Goal: Transaction & Acquisition: Complete application form

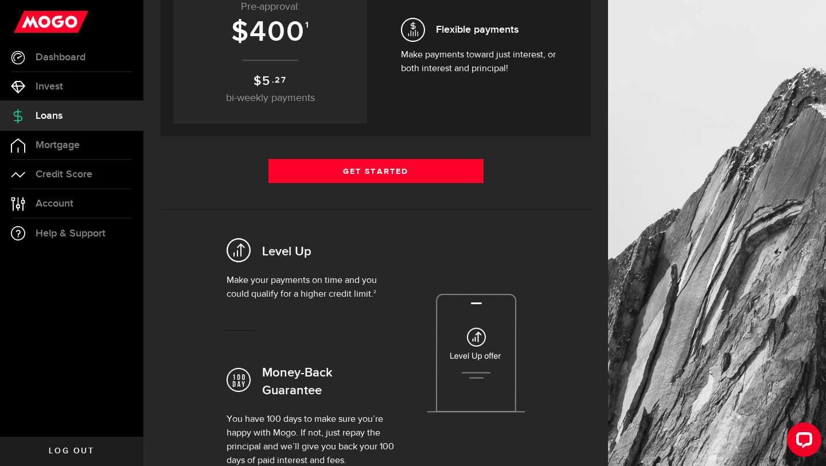
scroll to position [238, 0]
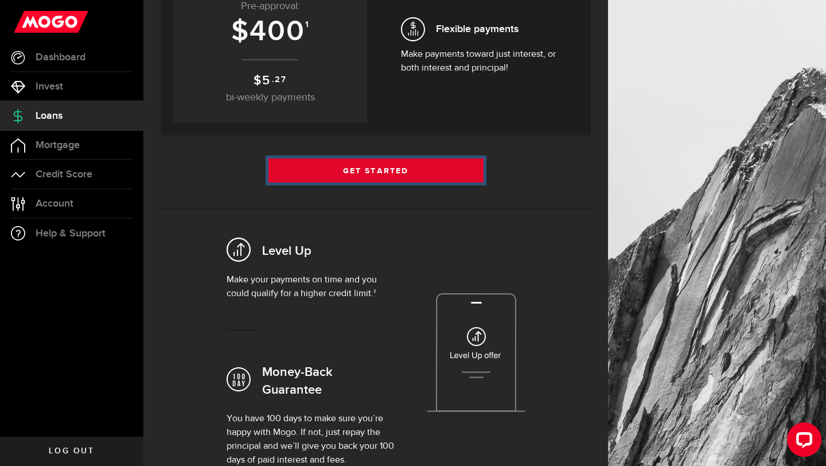
click at [395, 175] on link "Get Started" at bounding box center [376, 170] width 215 height 24
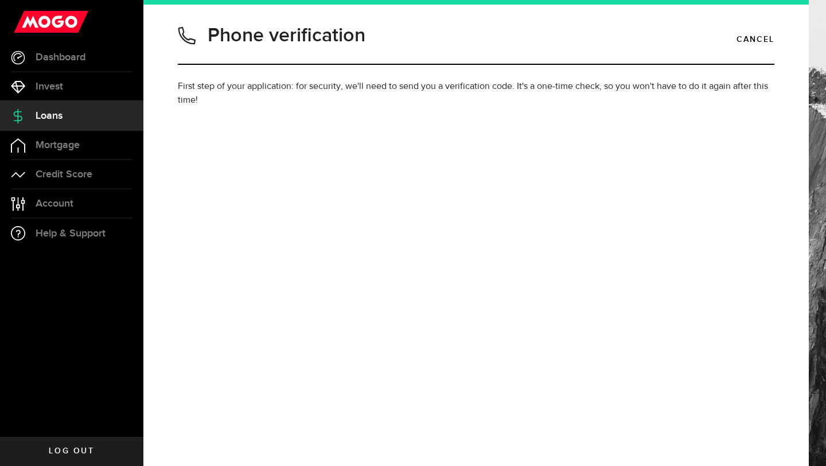
type input "7788711184"
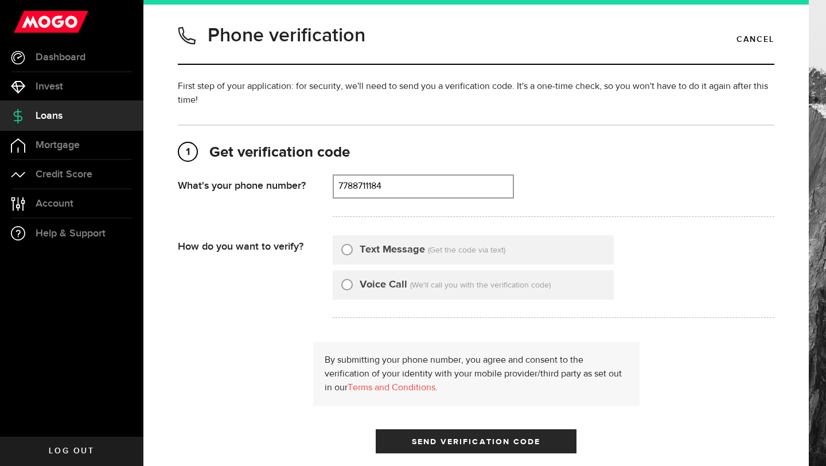
click at [371, 248] on label "Text Message" at bounding box center [392, 249] width 65 height 15
click at [353, 248] on input "Text Message" at bounding box center [346, 247] width 11 height 11
radio input "true"
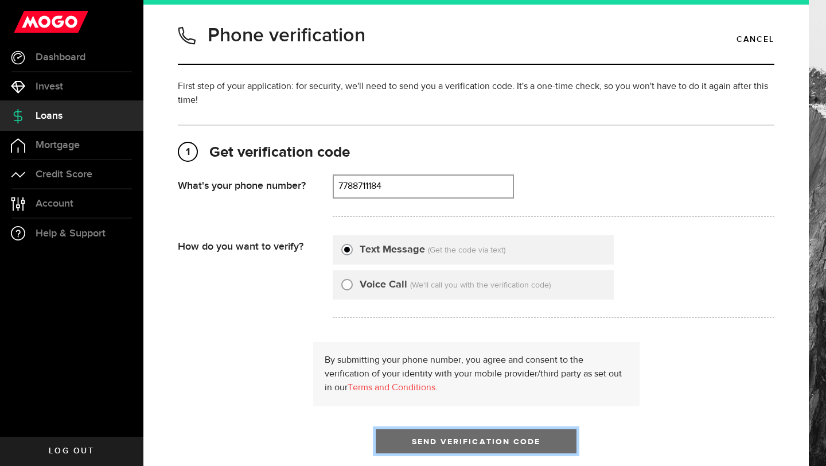
click at [503, 440] on span "Send Verification Code" at bounding box center [476, 442] width 129 height 8
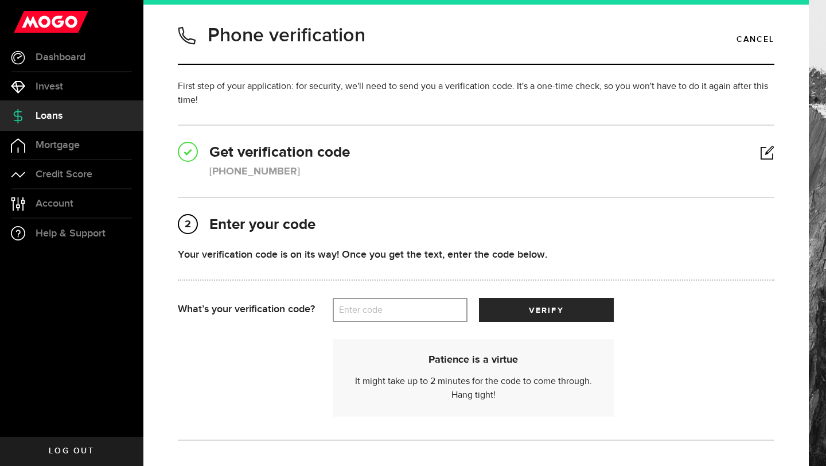
click at [405, 314] on label "Enter code" at bounding box center [400, 310] width 135 height 24
click at [405, 314] on input "Enter code" at bounding box center [400, 310] width 135 height 24
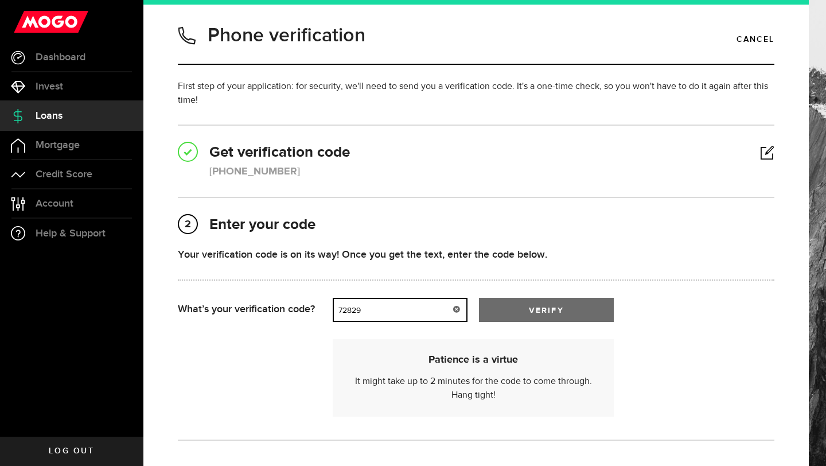
type input "72829"
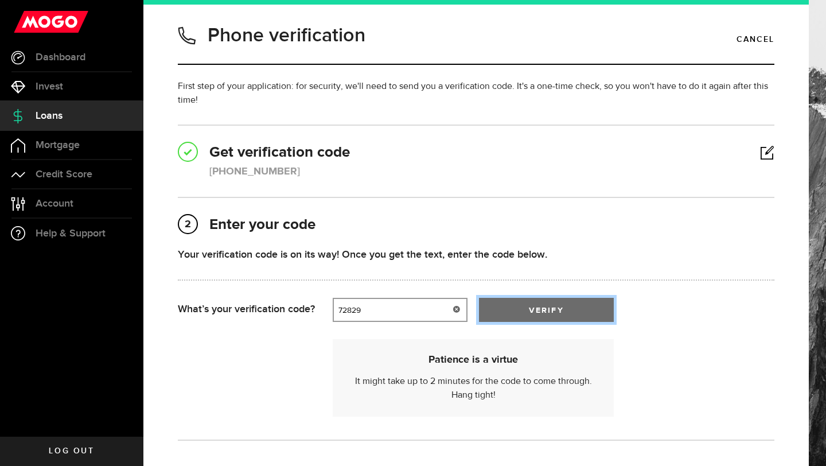
click at [519, 317] on button "verify" at bounding box center [546, 310] width 135 height 24
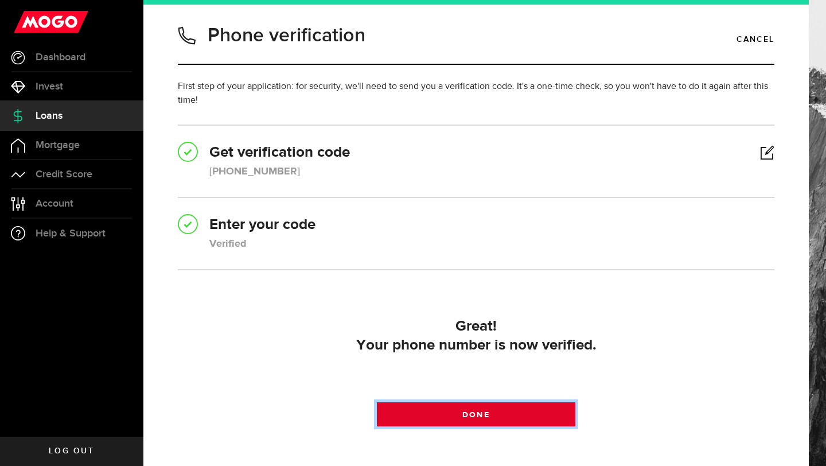
click at [479, 421] on span at bounding box center [476, 417] width 20 height 20
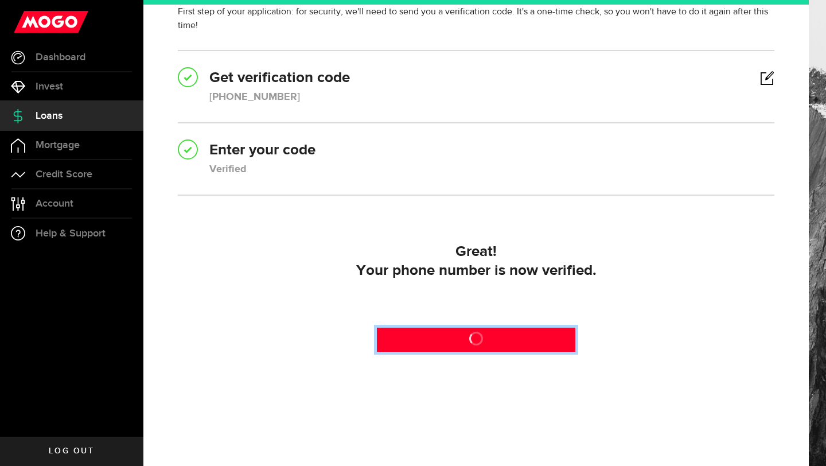
scroll to position [76, 0]
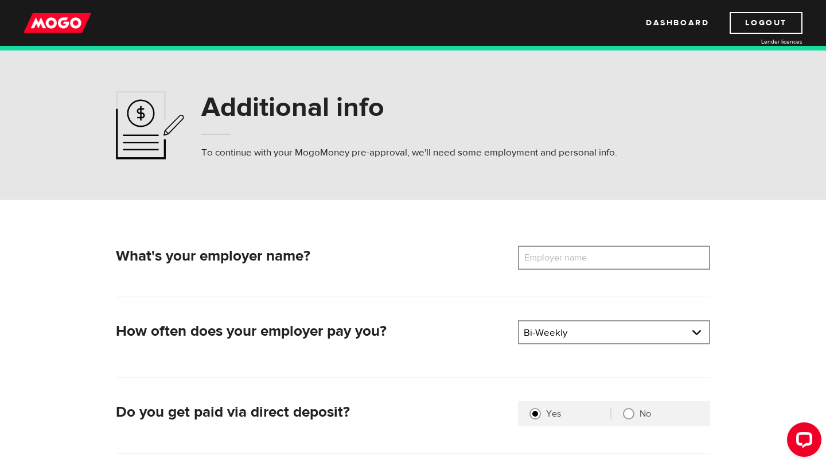
click at [577, 267] on label "Employer name" at bounding box center [564, 258] width 92 height 24
click at [577, 267] on input "Employer name" at bounding box center [614, 258] width 192 height 24
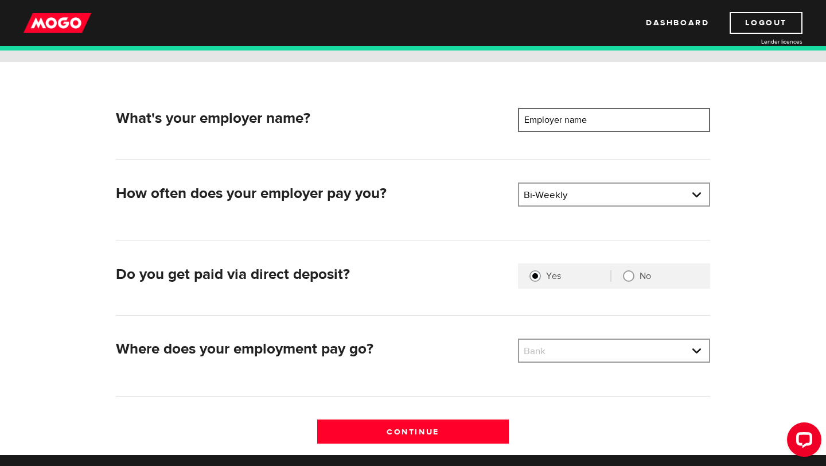
scroll to position [142, 0]
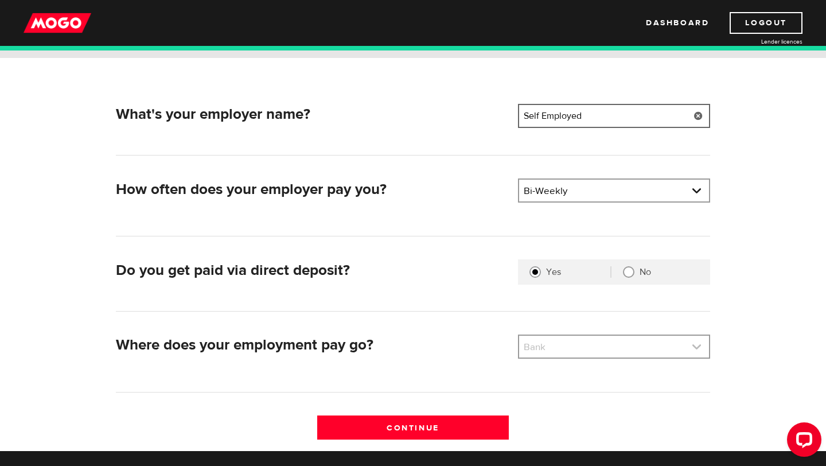
type input "Self Employed"
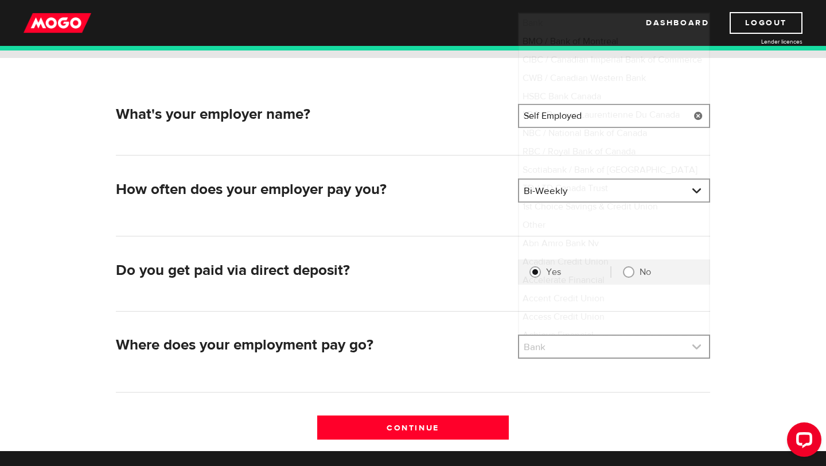
click at [570, 341] on link at bounding box center [614, 347] width 190 height 22
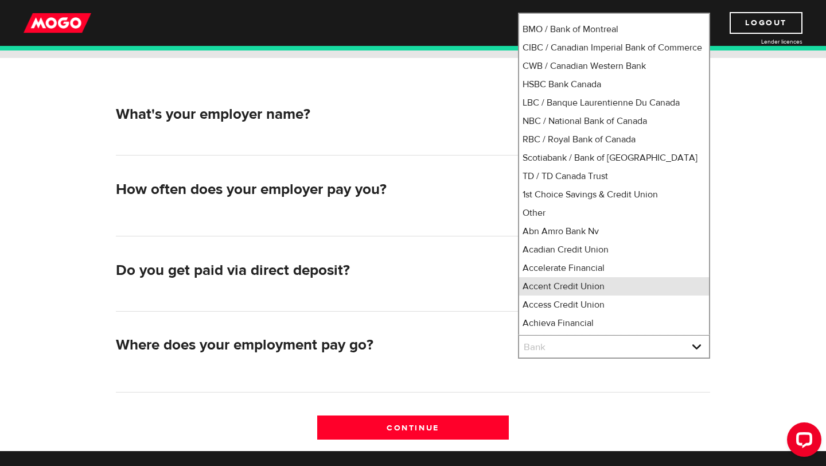
scroll to position [13, 0]
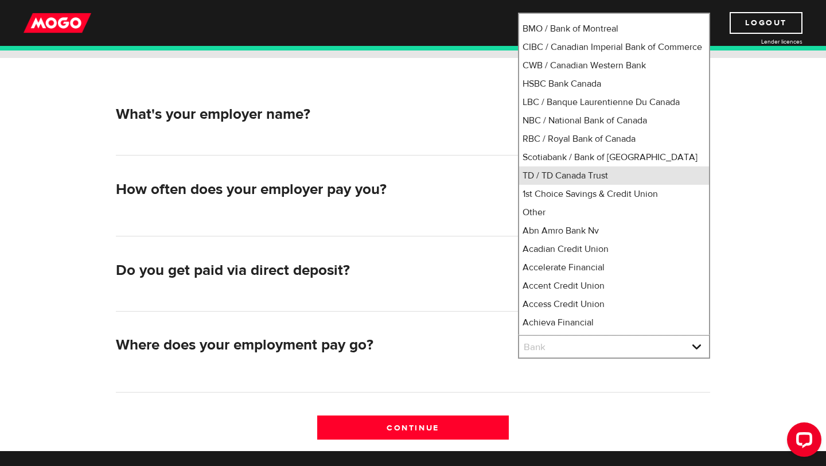
click at [585, 185] on li "TD / TD Canada Trust" at bounding box center [614, 175] width 190 height 18
select select "9"
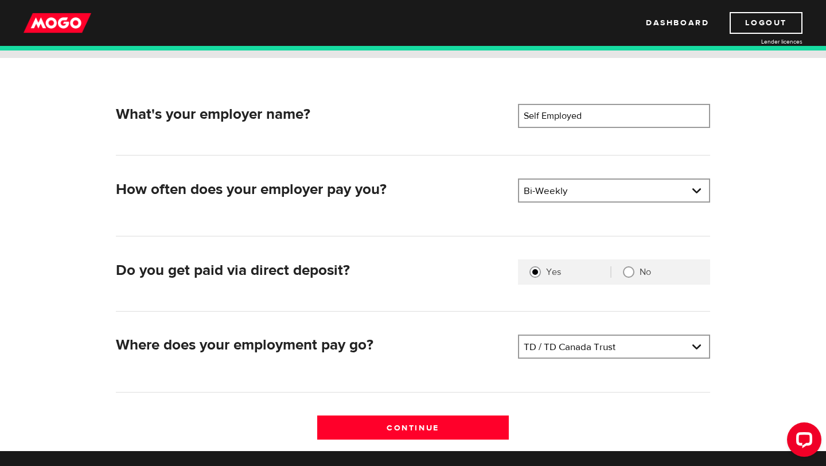
click at [633, 271] on input "No" at bounding box center [628, 271] width 11 height 11
radio input "true"
click at [565, 192] on link at bounding box center [614, 191] width 190 height 22
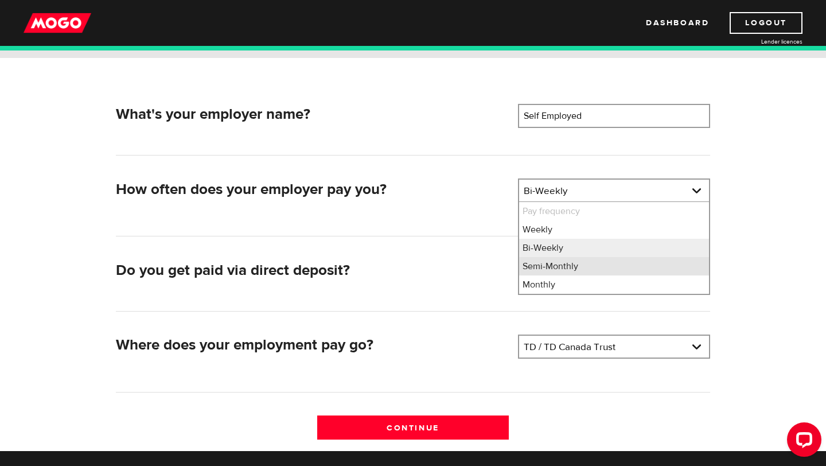
click at [567, 266] on li "Semi-Monthly" at bounding box center [614, 266] width 190 height 18
select select "3"
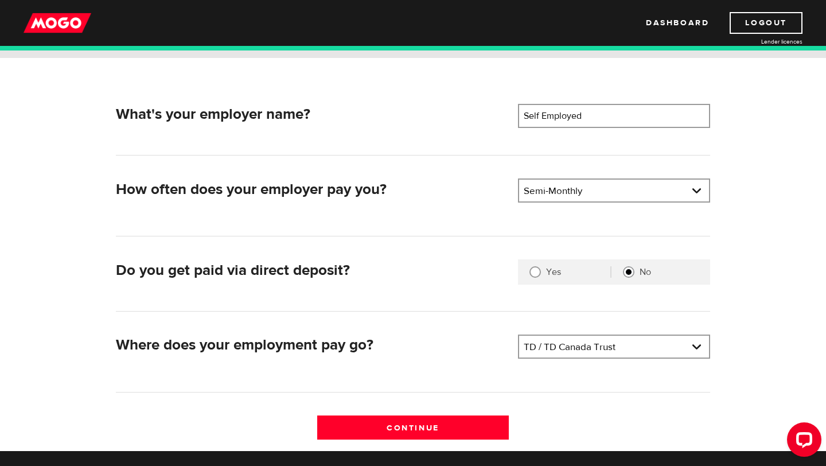
click at [628, 230] on div "How often does your employer pay you? Pay frequency Please select the frequency…" at bounding box center [413, 207] width 595 height 58
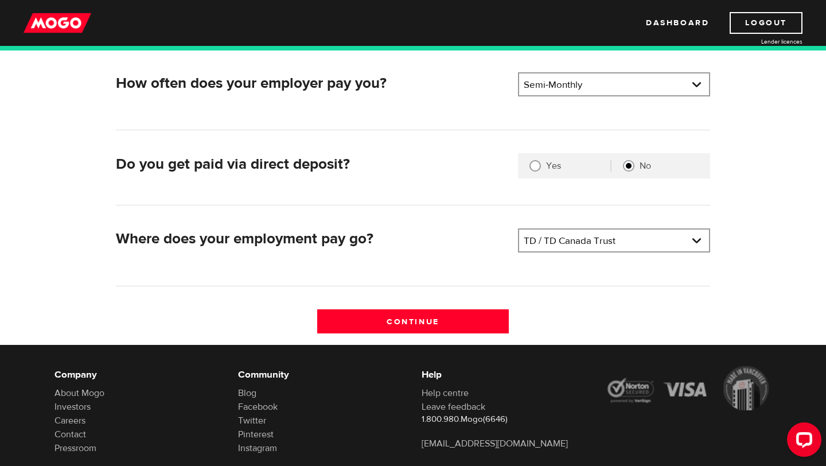
scroll to position [249, 0]
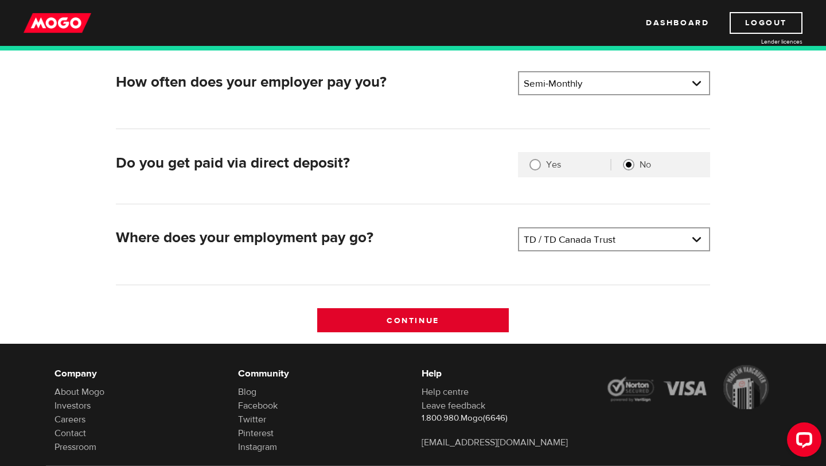
click at [475, 317] on input "Continue" at bounding box center [413, 320] width 192 height 24
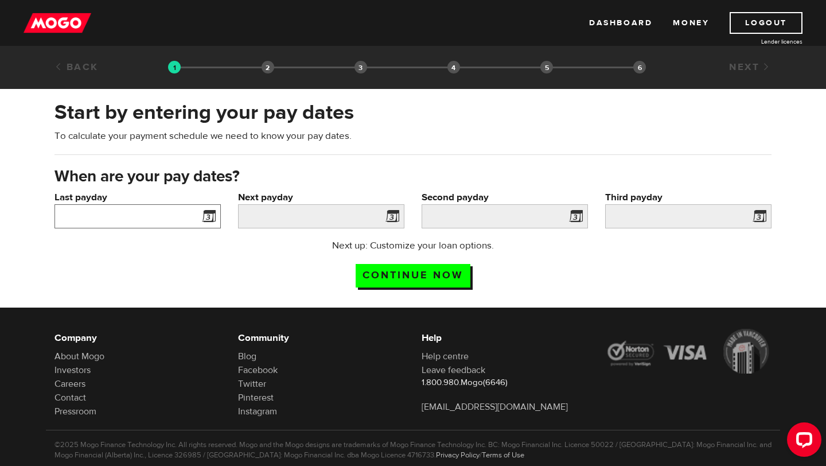
click at [183, 219] on input "Last payday" at bounding box center [138, 216] width 166 height 24
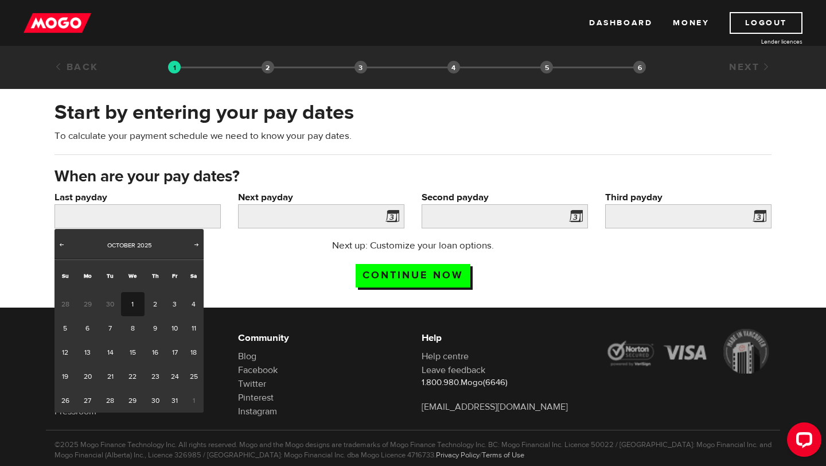
click at [142, 302] on link "1" at bounding box center [133, 304] width 24 height 24
type input "[DATE]"
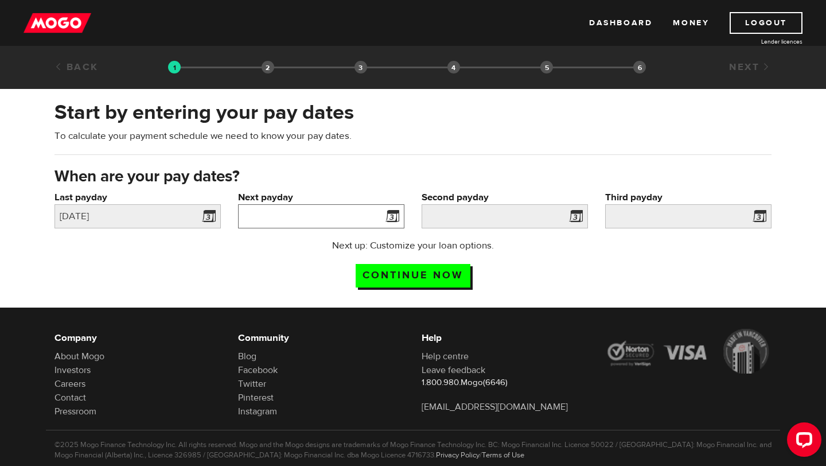
click at [269, 220] on input "Next payday" at bounding box center [321, 216] width 166 height 24
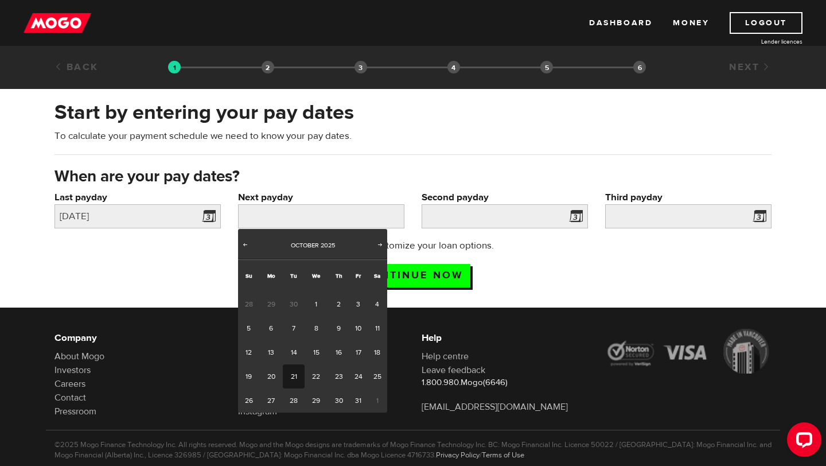
click at [296, 376] on link "21" at bounding box center [293, 376] width 21 height 24
type input "2025/10/21"
type input "2025/11/5"
type input "2025/11/20"
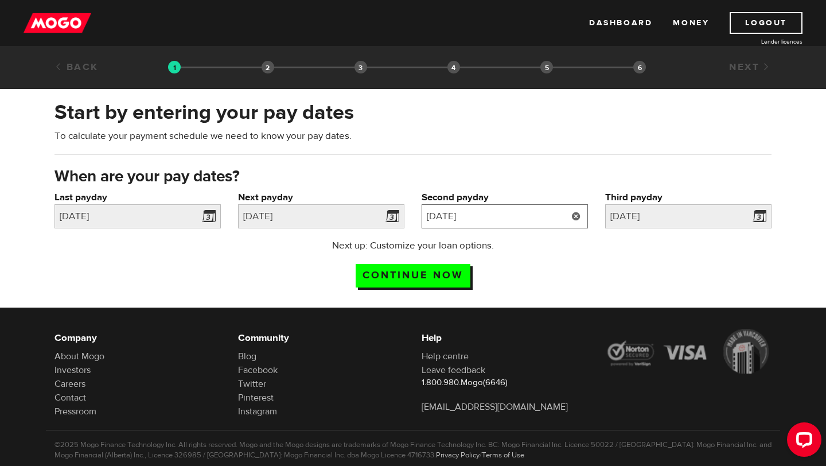
click at [468, 221] on input "2025/11/5" at bounding box center [505, 216] width 166 height 24
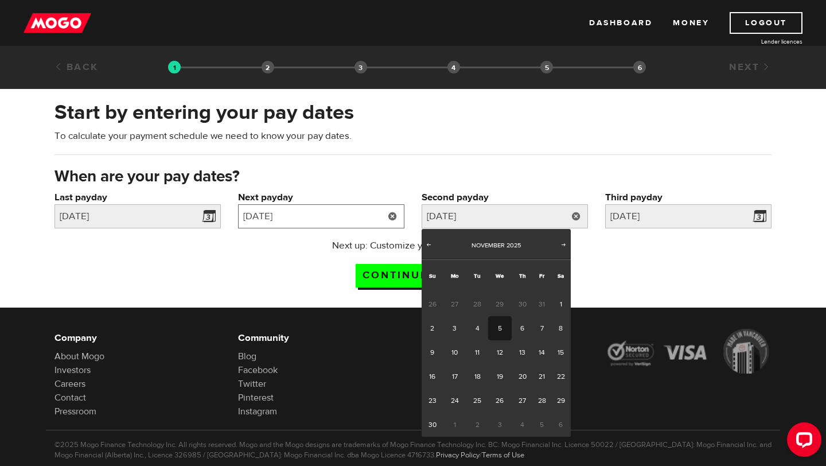
click at [333, 223] on input "2025/10/21" at bounding box center [321, 216] width 166 height 24
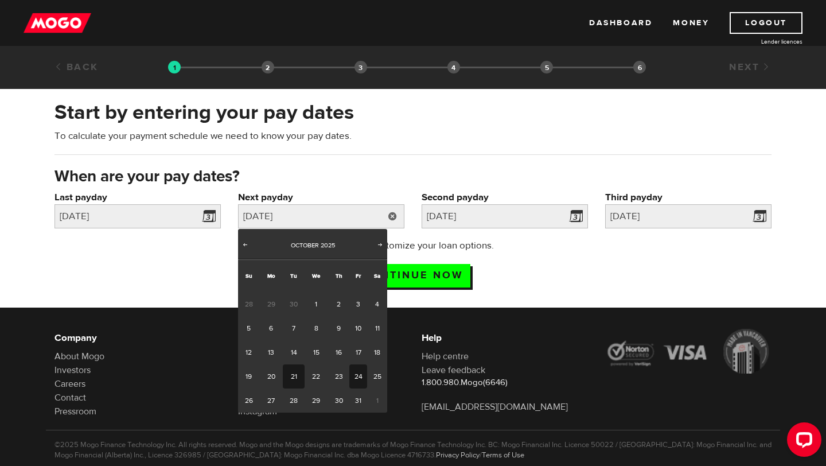
click at [361, 375] on link "24" at bounding box center [358, 376] width 18 height 24
type input "2025/10/24"
type input "2025/11/8"
type input "2025/11/23"
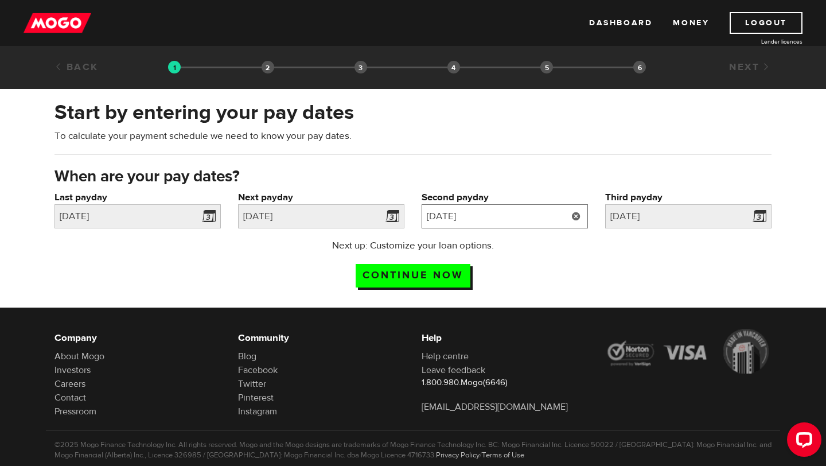
click at [506, 216] on input "2025/11/8" at bounding box center [505, 216] width 166 height 24
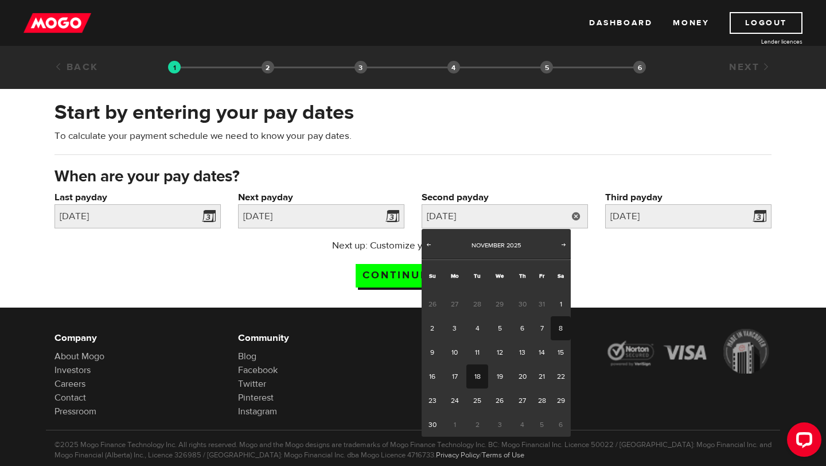
click at [480, 372] on link "18" at bounding box center [476, 376] width 21 height 24
type input "2025/11/18"
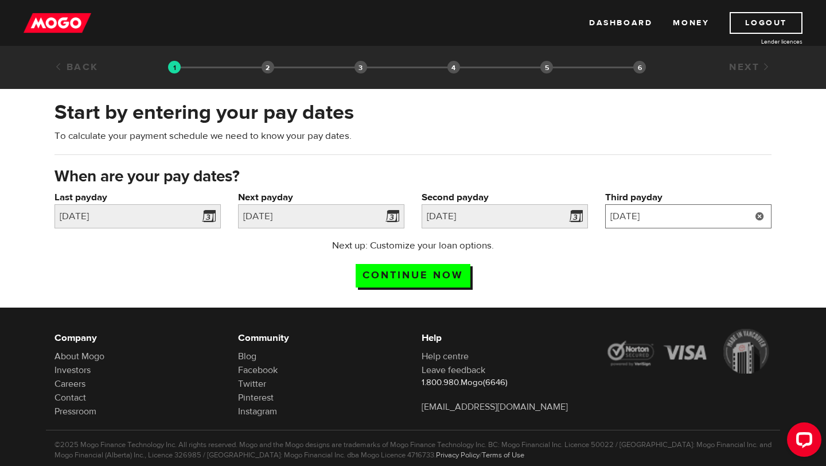
click at [683, 212] on input "2025/11/23" at bounding box center [688, 216] width 166 height 24
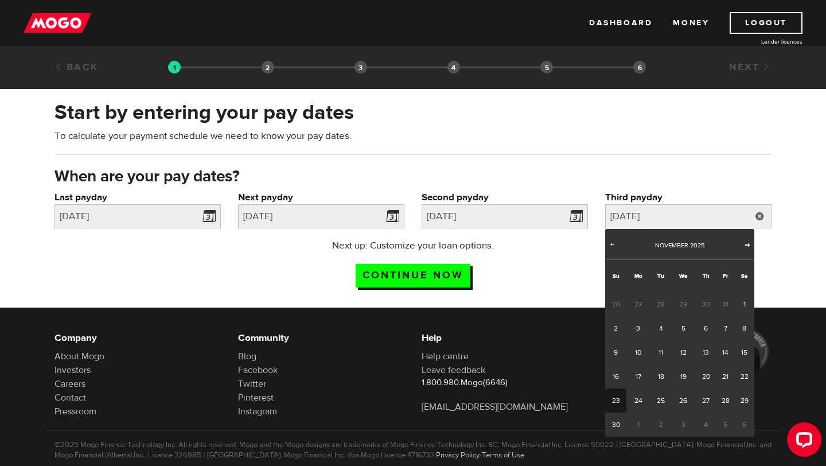
click at [745, 246] on span "Next" at bounding box center [747, 244] width 9 height 9
click at [663, 327] on link "9" at bounding box center [660, 328] width 21 height 24
type input "2025/12/09"
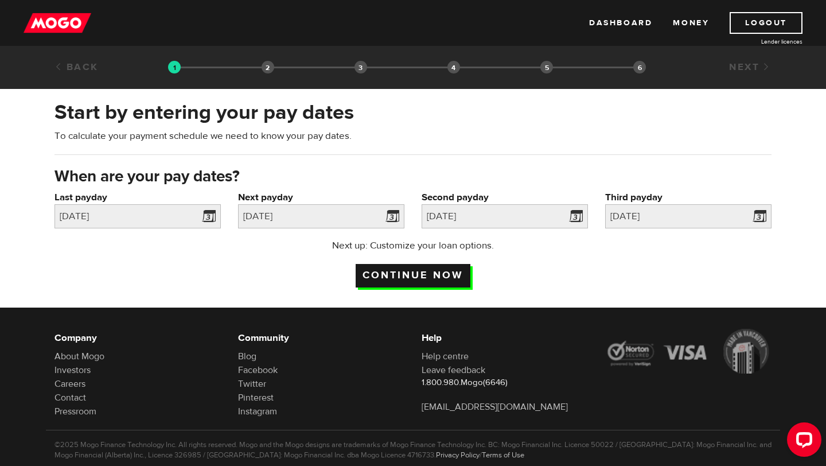
click at [430, 274] on input "Continue now" at bounding box center [413, 276] width 115 height 24
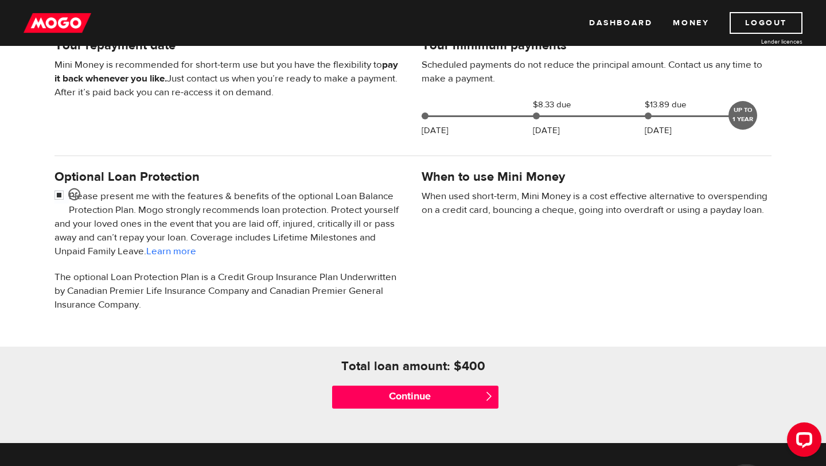
scroll to position [277, 0]
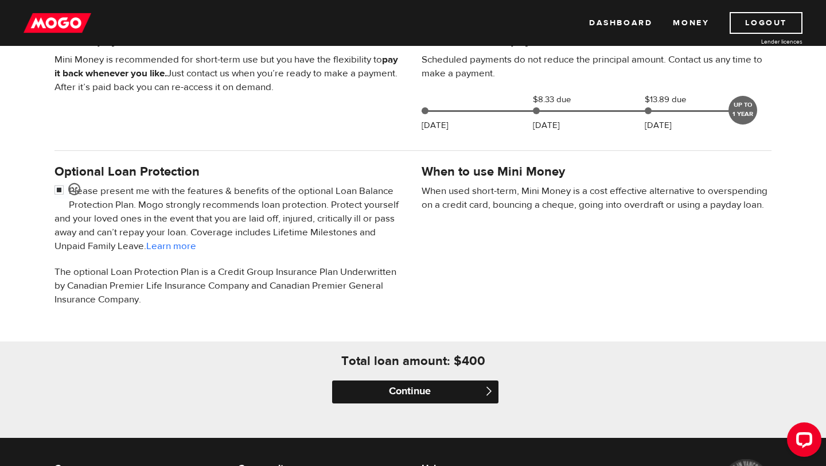
click at [440, 394] on input "Continue" at bounding box center [415, 391] width 166 height 23
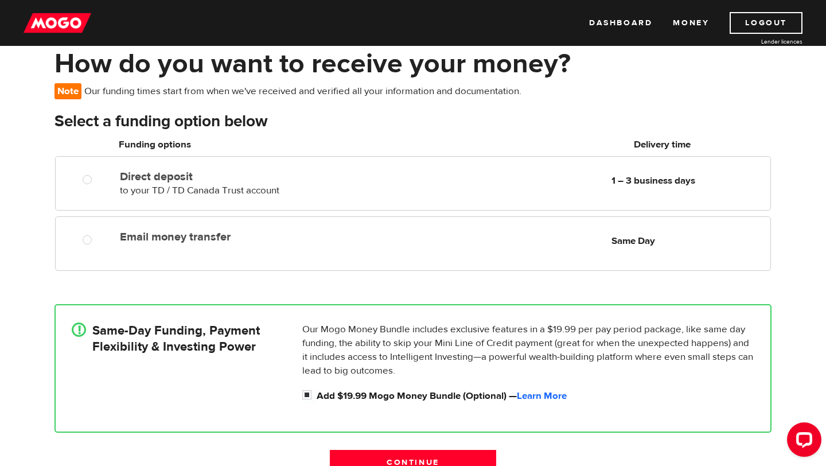
scroll to position [64, 0]
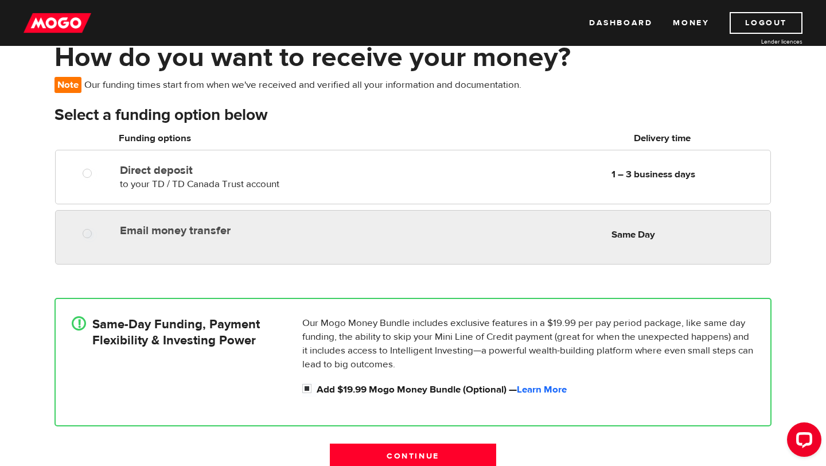
radio input "true"
click at [353, 239] on div "Email money transfer Delivery in Same Day Same Day" at bounding box center [442, 230] width 655 height 22
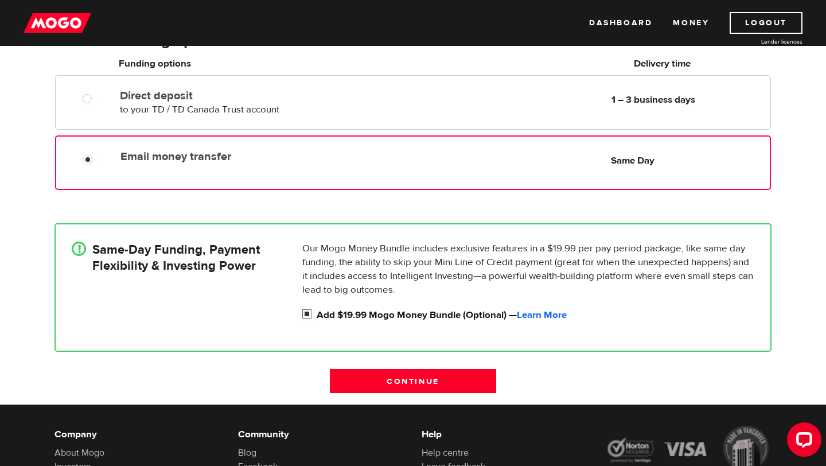
scroll to position [141, 0]
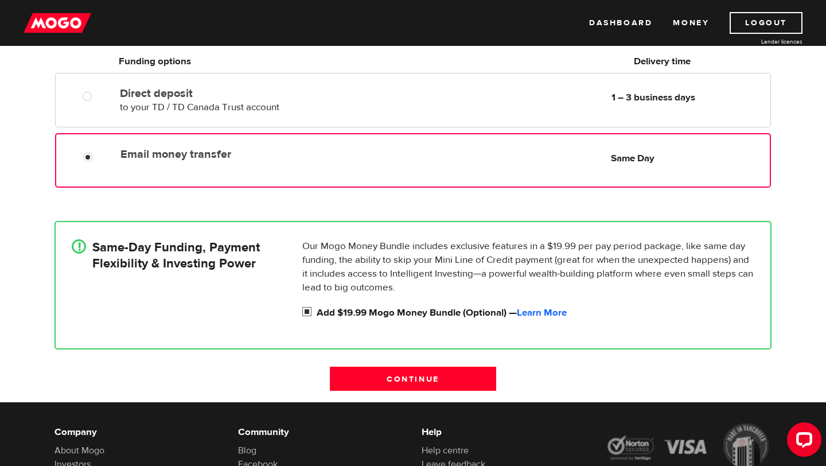
click at [385, 311] on label "Add $19.99 Mogo Money Bundle (Optional) — Learn More" at bounding box center [536, 313] width 438 height 14
click at [317, 311] on input "Add $19.99 Mogo Money Bundle (Optional) — Learn More" at bounding box center [309, 313] width 14 height 14
checkbox input "false"
radio input "false"
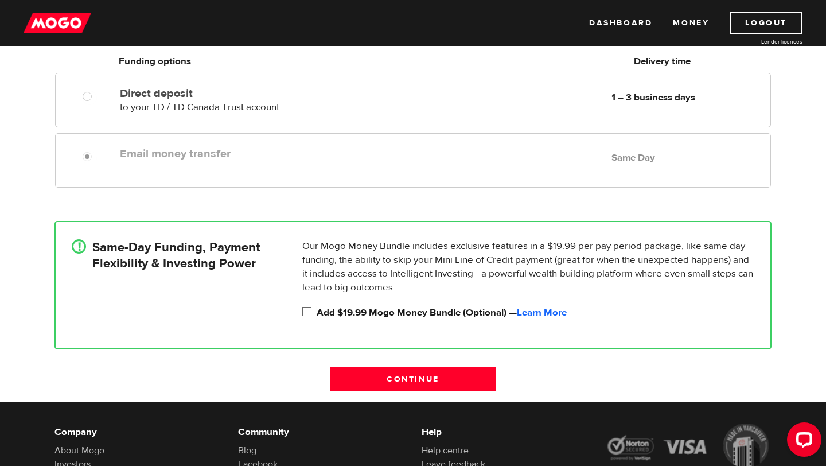
click at [385, 311] on label "Add $19.99 Mogo Money Bundle (Optional) — Learn More" at bounding box center [536, 313] width 438 height 14
click at [317, 311] on input "Add $19.99 Mogo Money Bundle (Optional) — Learn More" at bounding box center [309, 313] width 14 height 14
checkbox input "true"
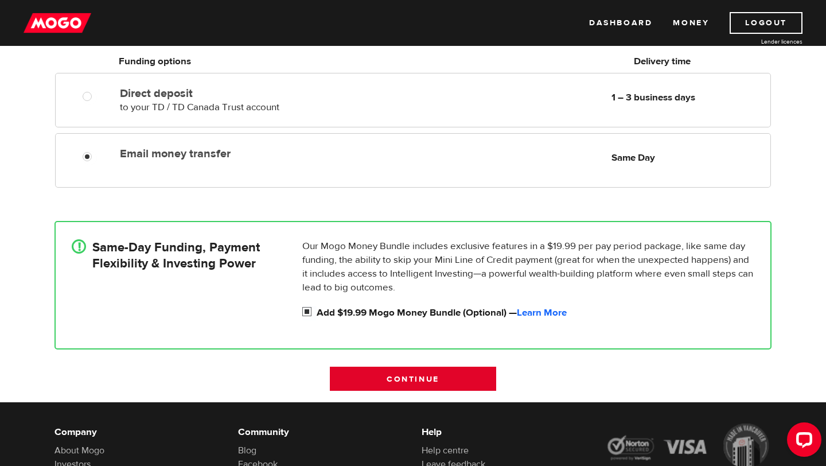
click at [394, 374] on input "Continue" at bounding box center [413, 379] width 166 height 24
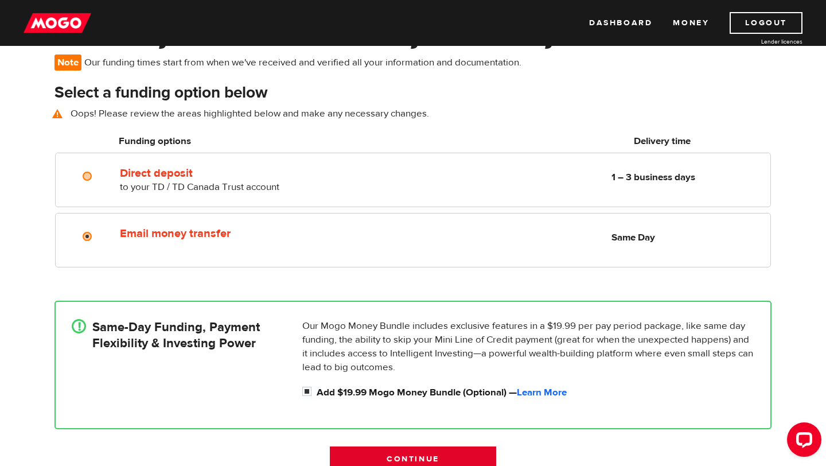
scroll to position [84, 0]
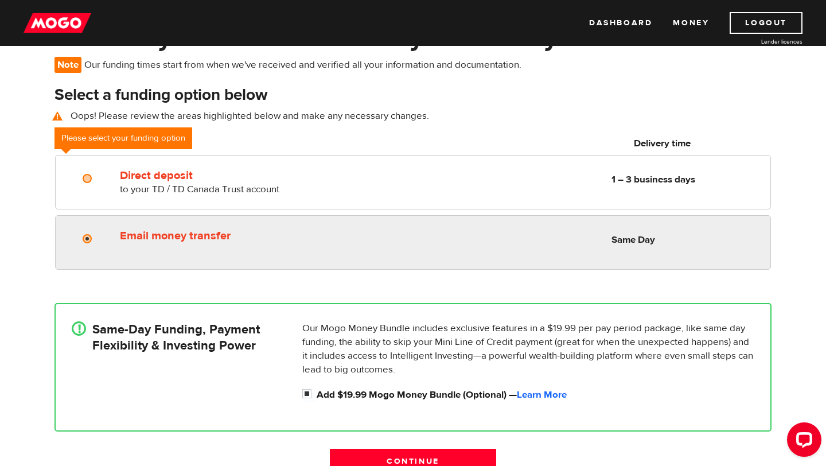
radio input "true"
click at [154, 236] on label "Email money transfer" at bounding box center [252, 236] width 264 height 14
click at [97, 236] on input "Email money transfer" at bounding box center [90, 240] width 14 height 14
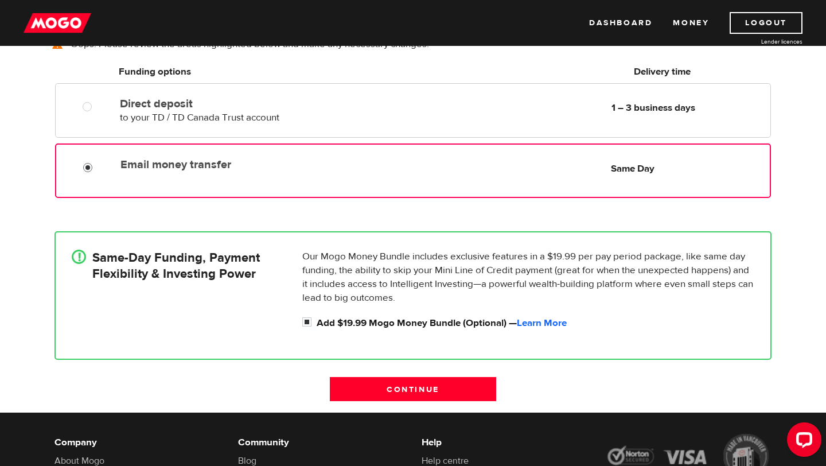
scroll to position [164, 0]
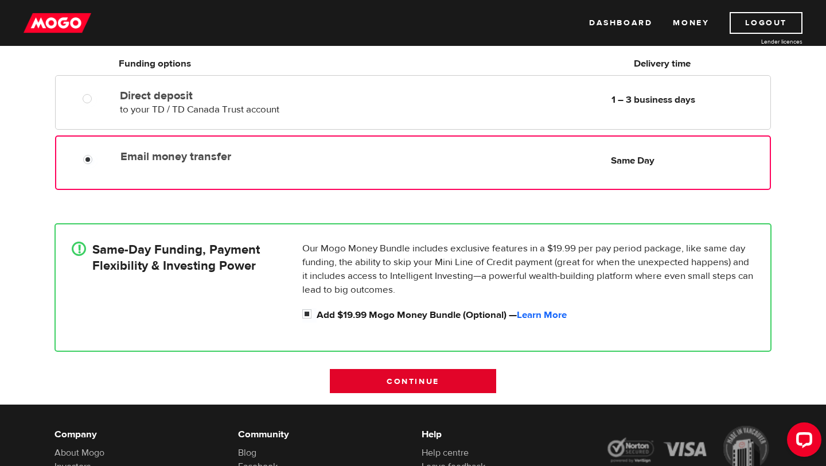
click at [395, 381] on input "Continue" at bounding box center [413, 381] width 166 height 24
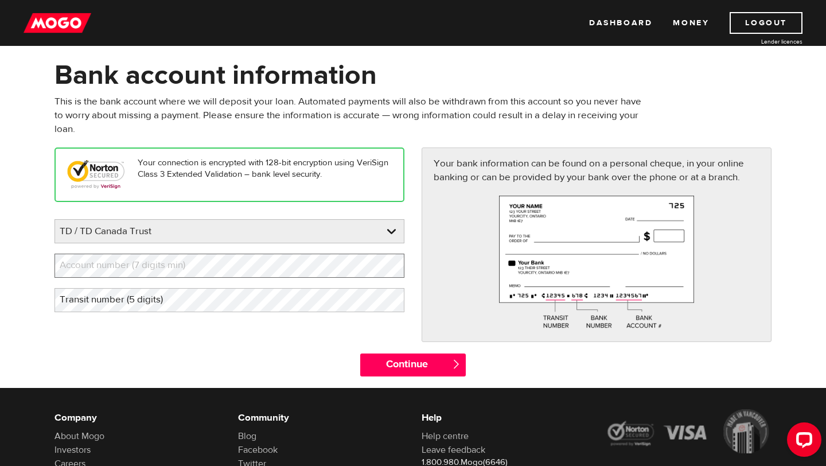
scroll to position [47, 0]
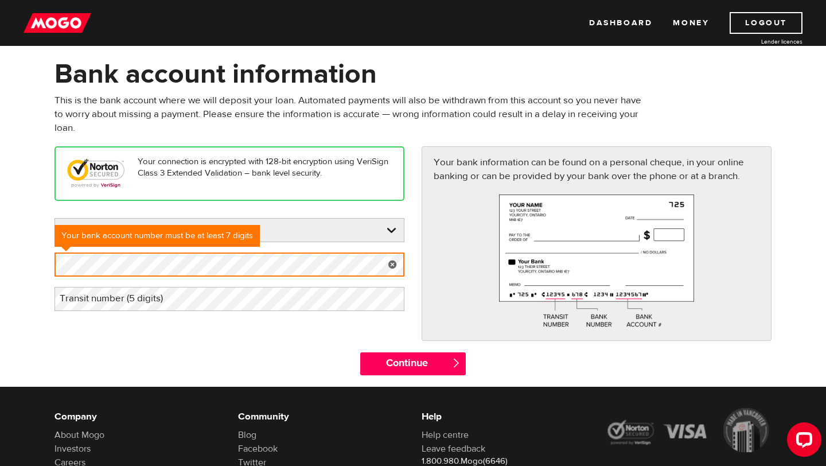
click at [177, 302] on label "Transit number (5 digits)" at bounding box center [121, 299] width 132 height 24
click at [32, 259] on form "Bank account information Oops! Please review the areas highlighted below and ma…" at bounding box center [413, 221] width 826 height 329
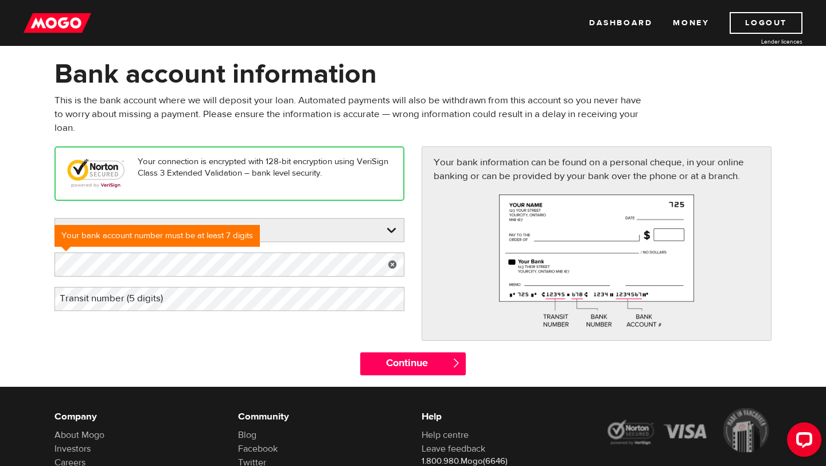
click at [90, 308] on label "Transit number (5 digits)" at bounding box center [121, 299] width 132 height 24
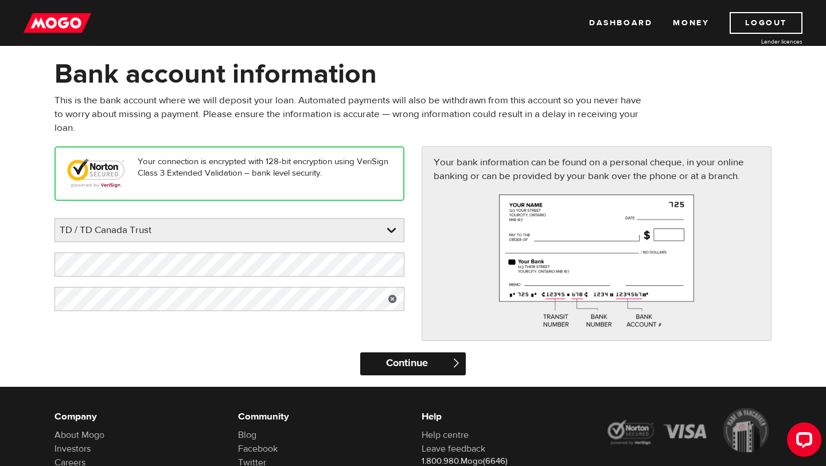
click at [427, 364] on input "Continue" at bounding box center [412, 363] width 105 height 23
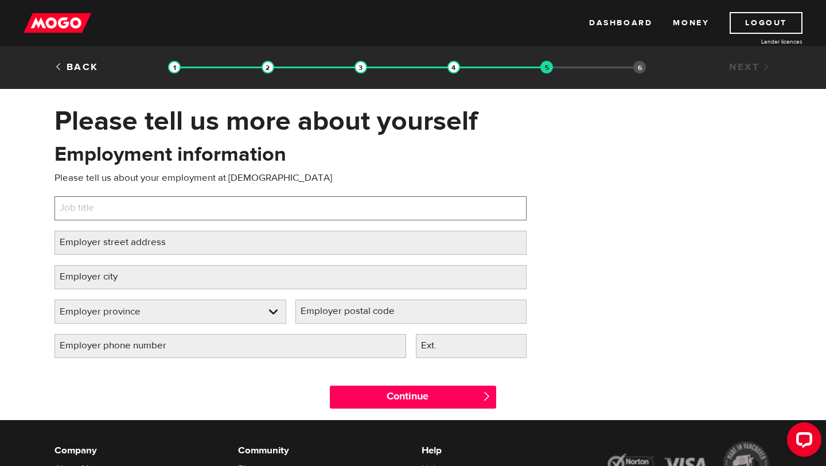
click at [168, 220] on input "Job title" at bounding box center [291, 208] width 472 height 24
type input "Administrative Professional"
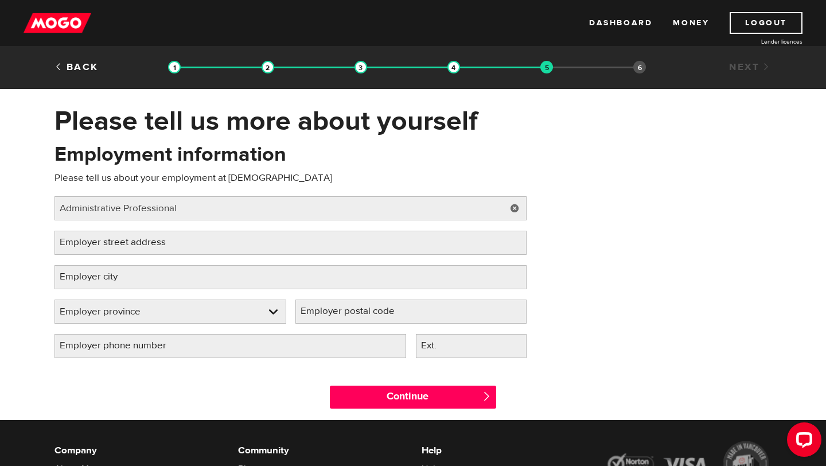
click at [150, 244] on label "Employer street address" at bounding box center [122, 243] width 135 height 24
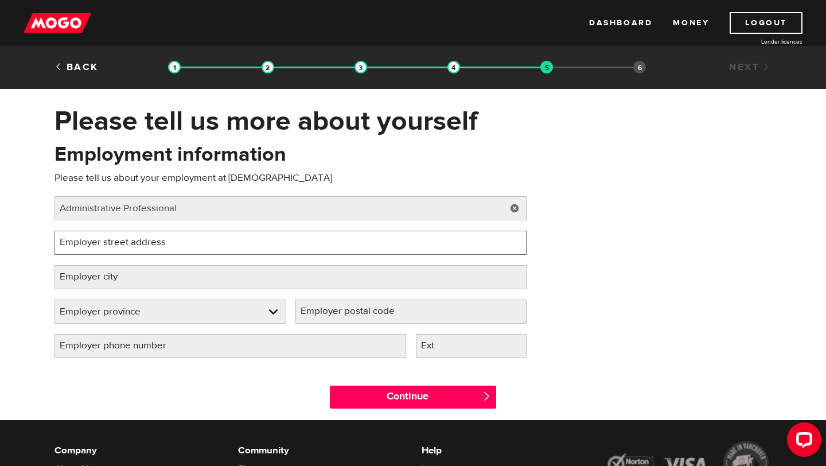
click at [150, 244] on input "Employer street address" at bounding box center [291, 243] width 472 height 24
type input "1795 Empress Rd"
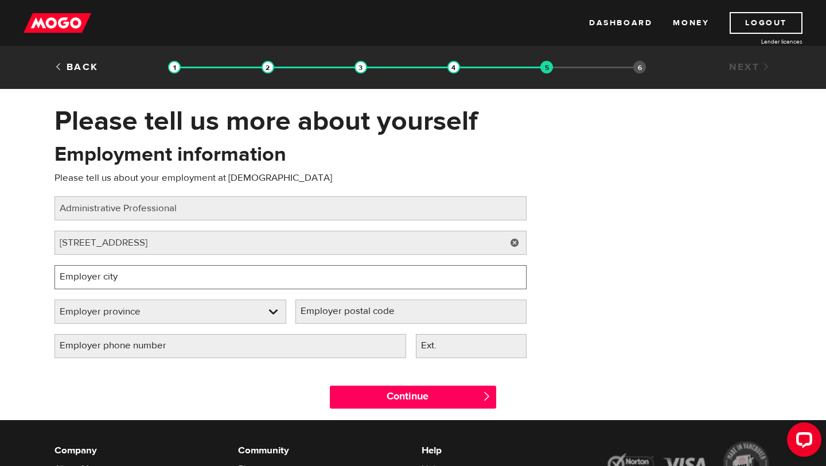
type input "Cobble Hill"
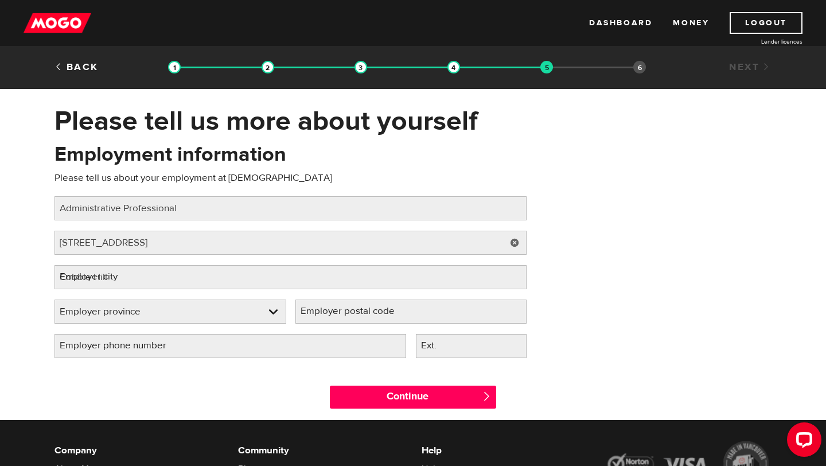
select select "BC"
type input "V8H 0B3"
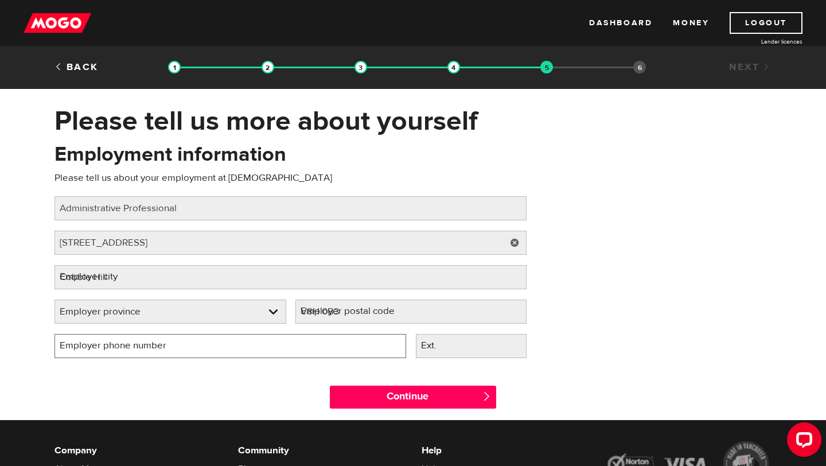
type input "(778) 871-1184"
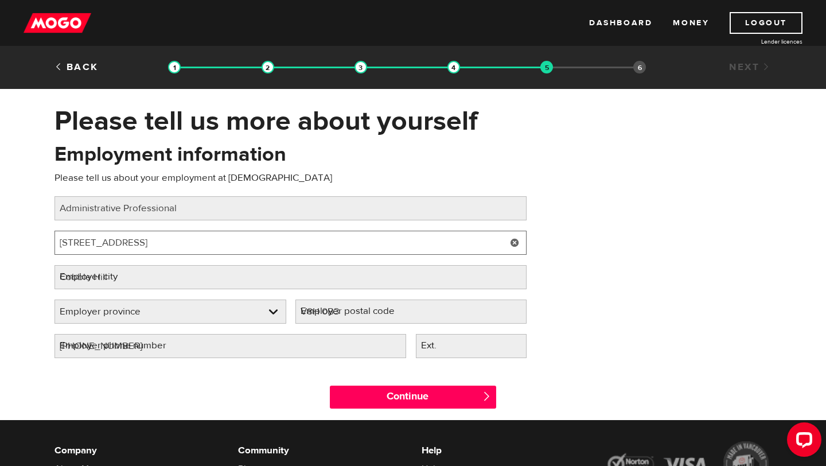
select select "BC"
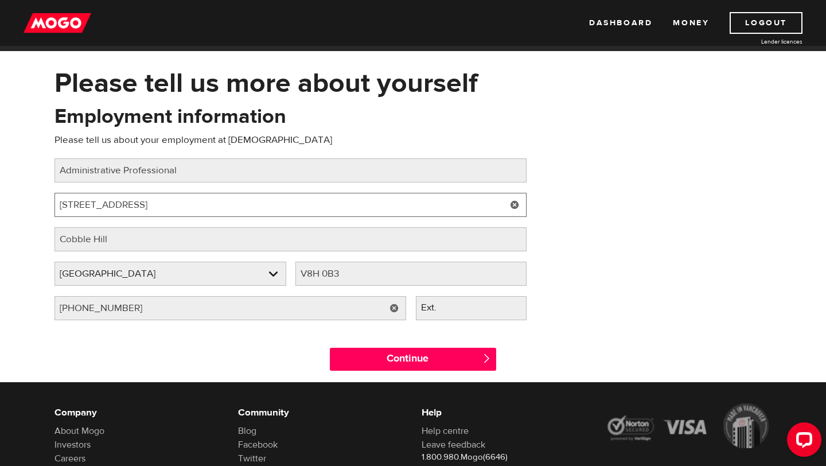
scroll to position [42, 0]
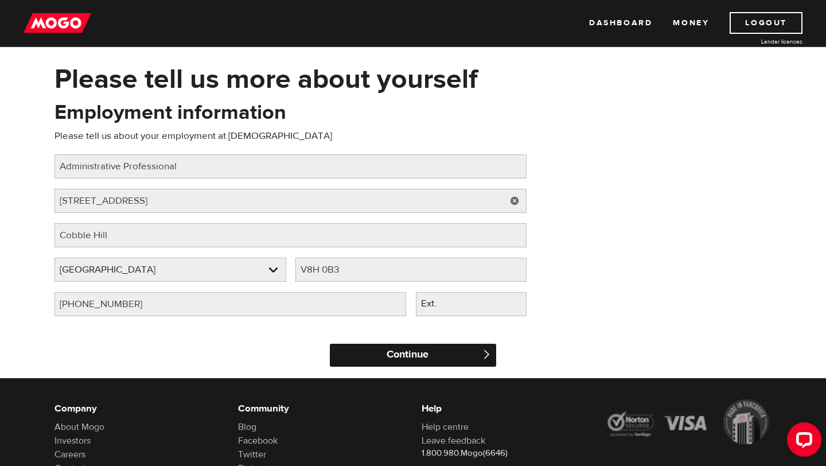
click at [420, 355] on input "Continue" at bounding box center [413, 355] width 166 height 23
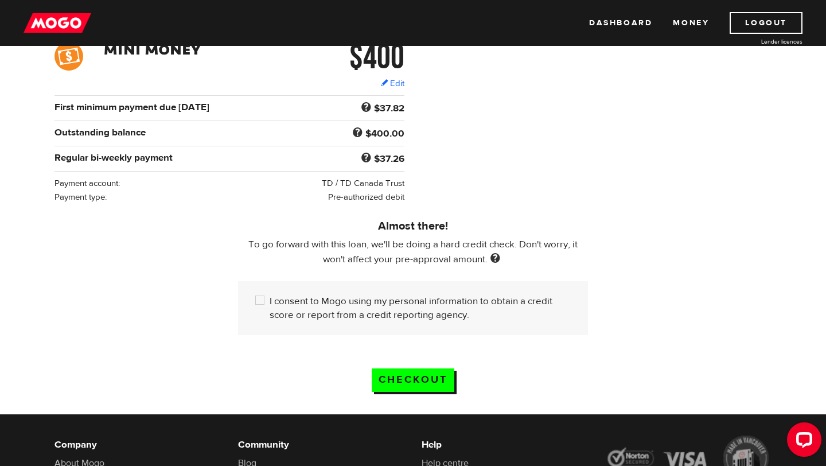
scroll to position [190, 0]
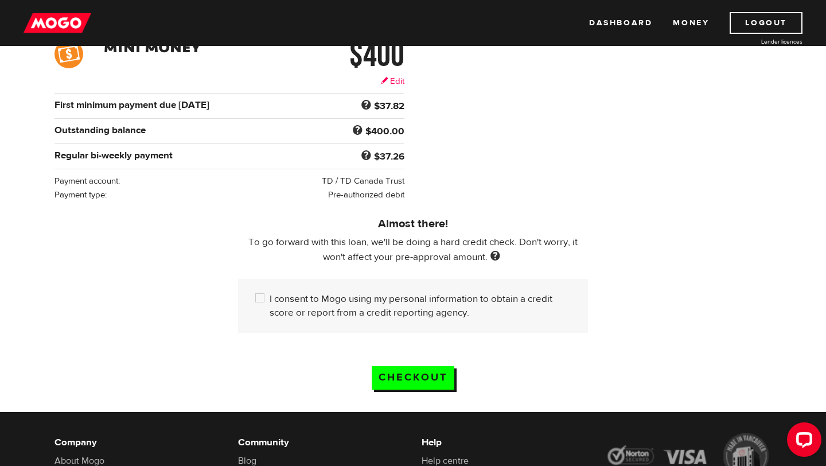
click at [392, 85] on link "Edit" at bounding box center [393, 81] width 24 height 12
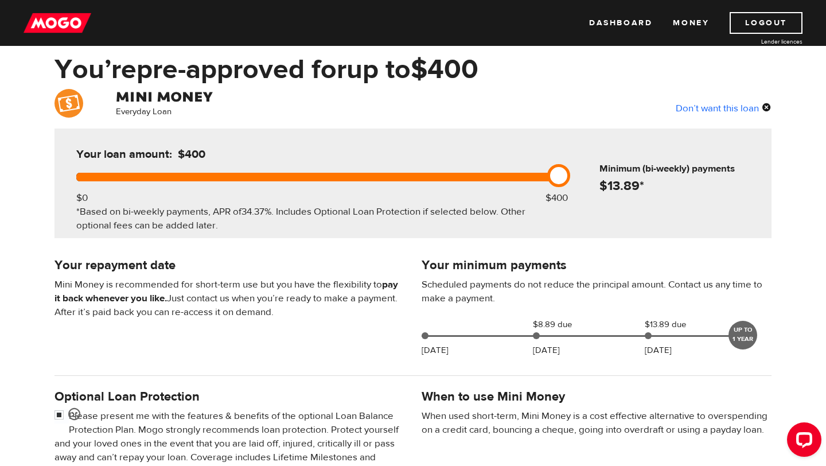
scroll to position [48, 0]
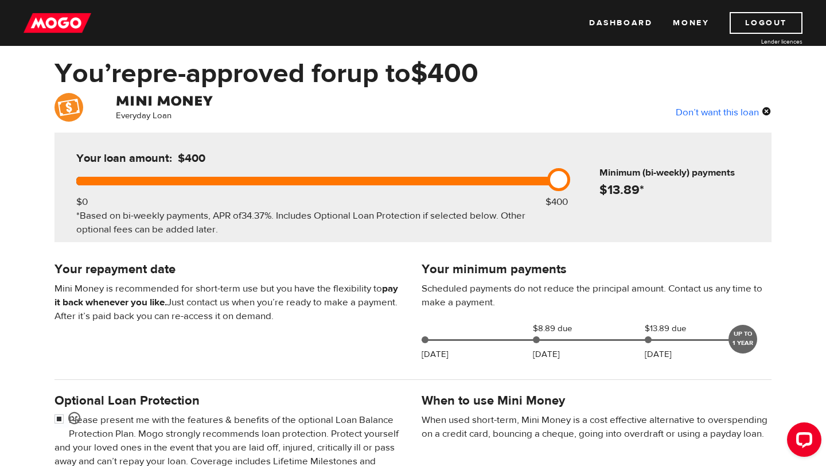
drag, startPoint x: 559, startPoint y: 183, endPoint x: 440, endPoint y: 186, distance: 118.8
click at [440, 186] on div "Your loan amount: $400 $0 $400 *Based on bi-weekly payments, APR of 34.37% . In…" at bounding box center [315, 188] width 512 height 110
drag, startPoint x: 559, startPoint y: 178, endPoint x: 326, endPoint y: 189, distance: 232.6
click at [326, 189] on link at bounding box center [320, 179] width 23 height 23
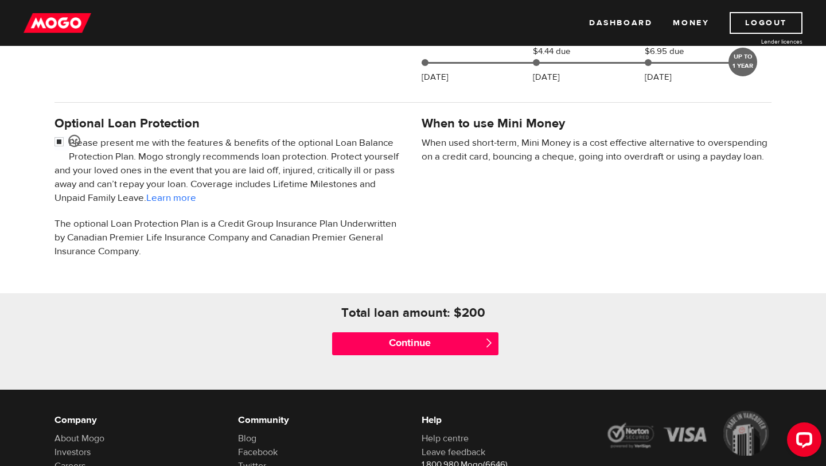
scroll to position [327, 0]
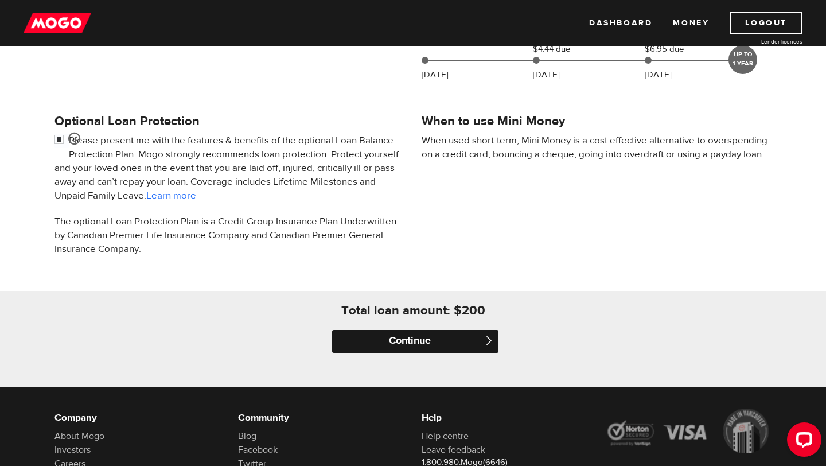
click at [422, 348] on input "Continue" at bounding box center [415, 341] width 166 height 23
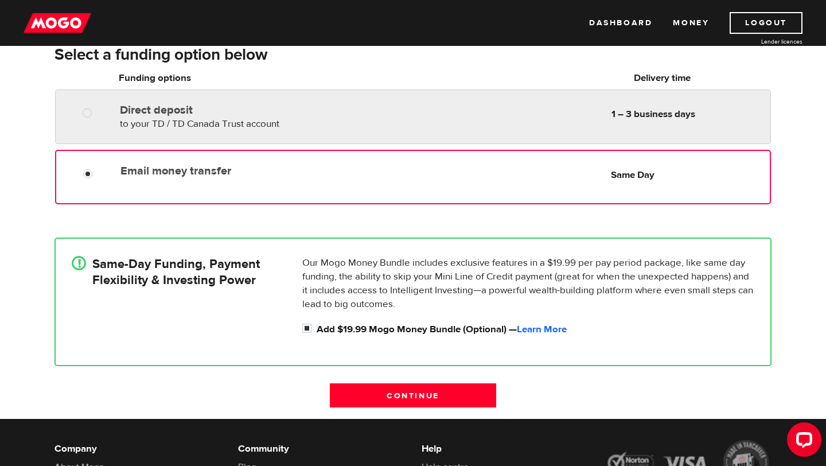
scroll to position [131, 0]
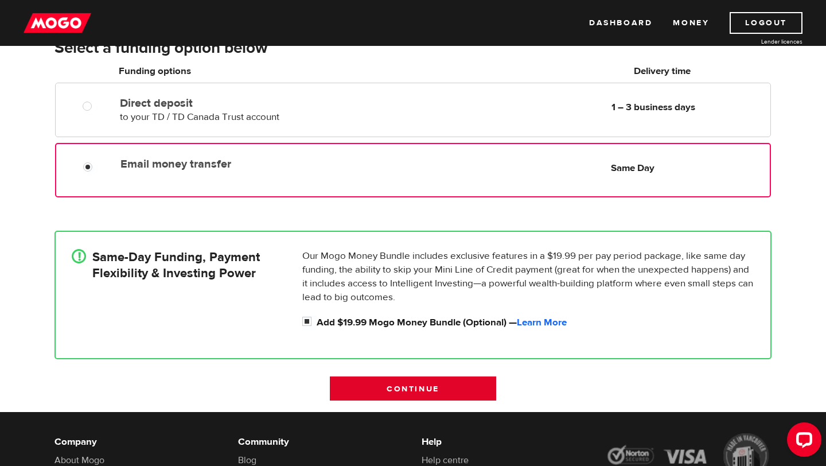
click at [456, 394] on input "Continue" at bounding box center [413, 388] width 166 height 24
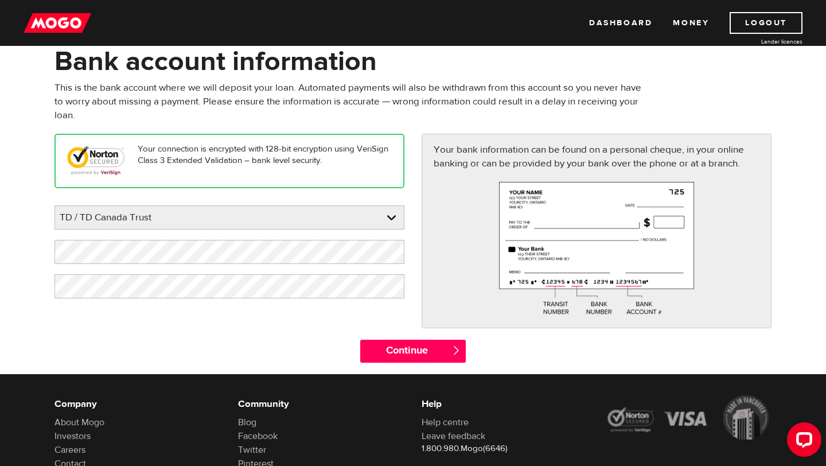
scroll to position [66, 0]
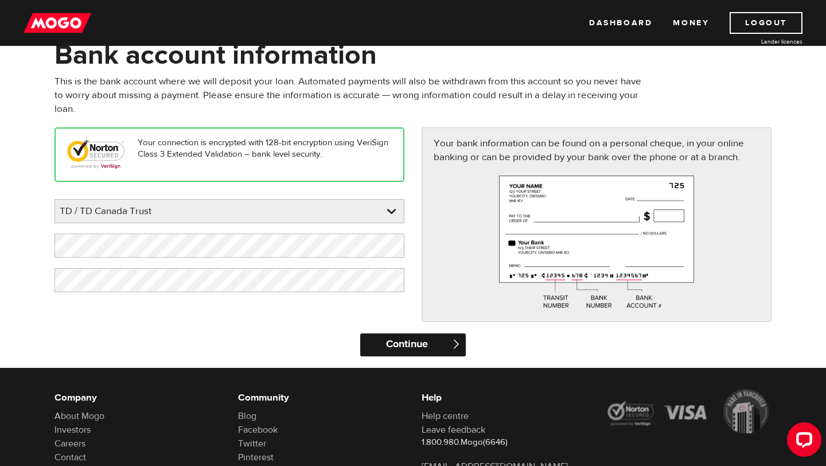
click at [419, 340] on input "Continue" at bounding box center [412, 344] width 105 height 23
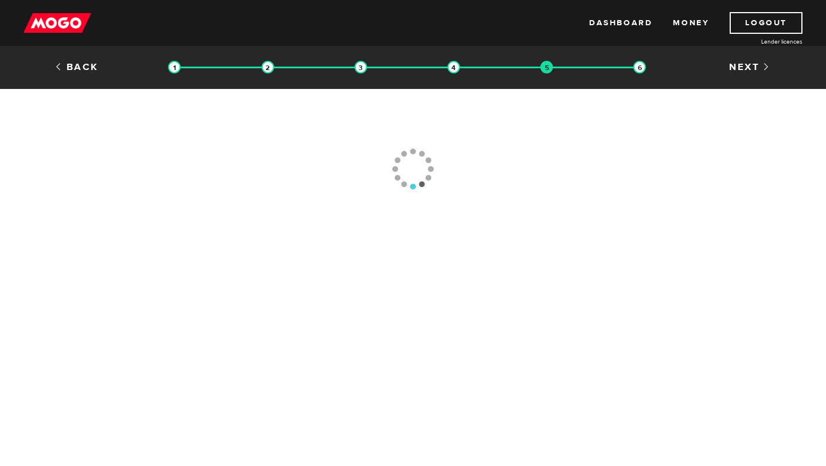
type input "[PHONE_NUMBER]"
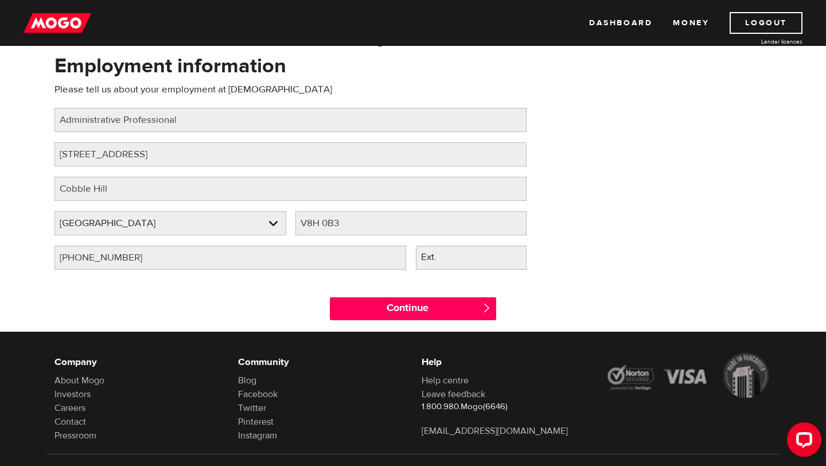
scroll to position [122, 0]
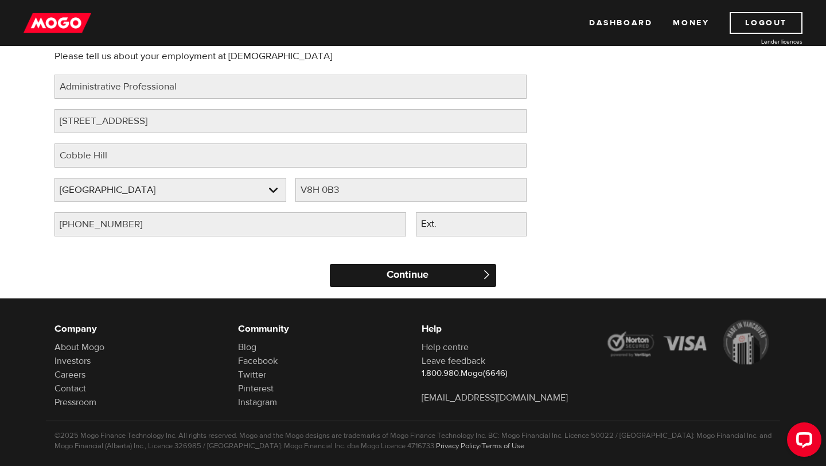
click at [429, 278] on input "Continue" at bounding box center [413, 275] width 166 height 23
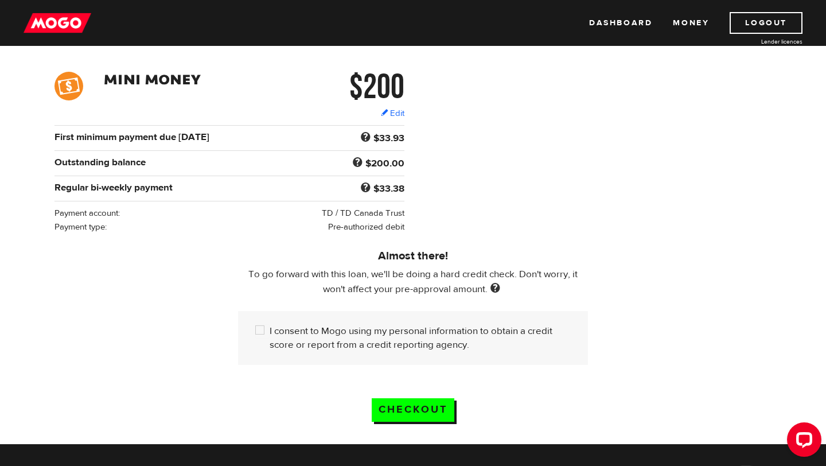
scroll to position [163, 0]
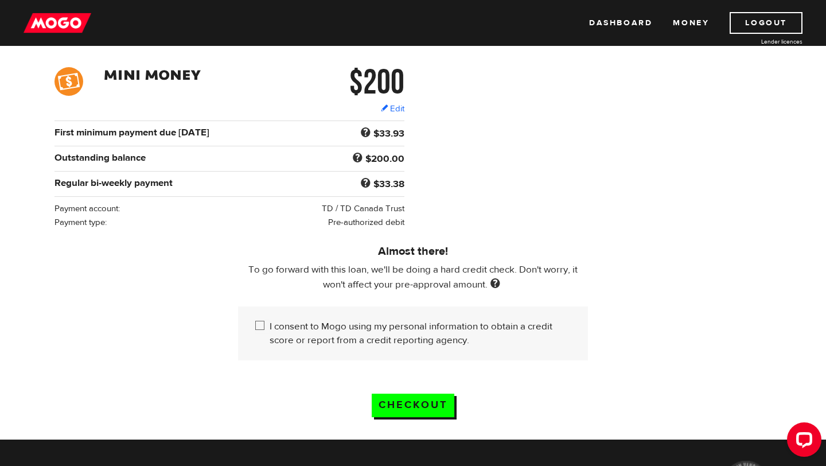
click at [262, 329] on input "I consent to Mogo using my personal information to obtain a credit score or rep…" at bounding box center [262, 327] width 14 height 14
checkbox input "true"
click at [415, 403] on input "Checkout" at bounding box center [413, 406] width 83 height 24
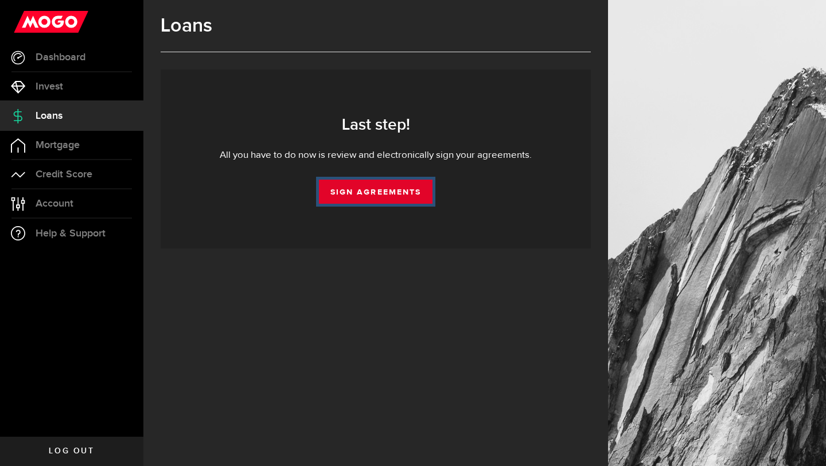
click at [426, 195] on link "Sign Agreements" at bounding box center [376, 192] width 114 height 24
